Goal: Navigation & Orientation: Find specific page/section

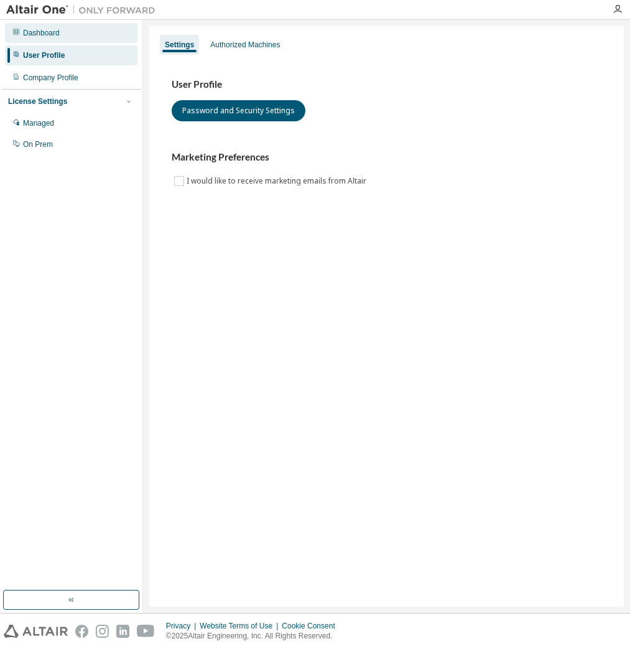
click at [32, 37] on div "Dashboard" at bounding box center [41, 33] width 37 height 10
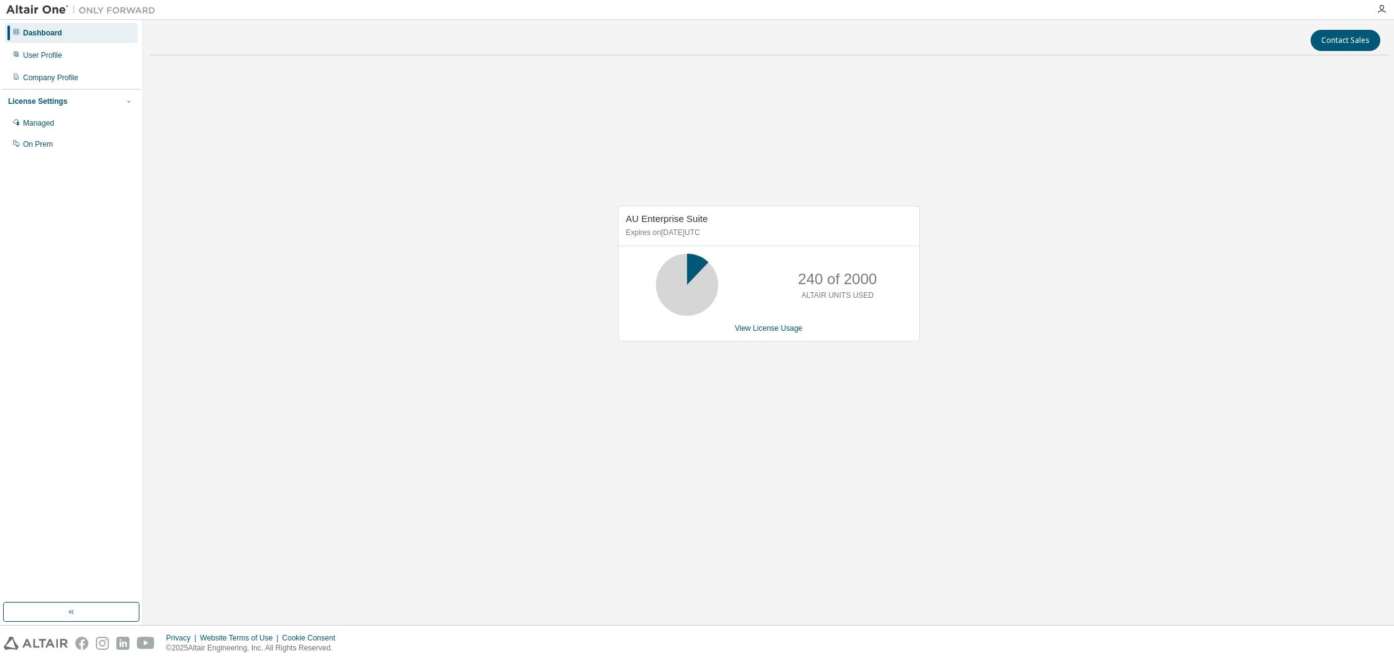
click at [630, 11] on div at bounding box center [1381, 9] width 25 height 10
click at [630, 9] on icon "button" at bounding box center [1381, 9] width 10 height 10
